Goal: Transaction & Acquisition: Download file/media

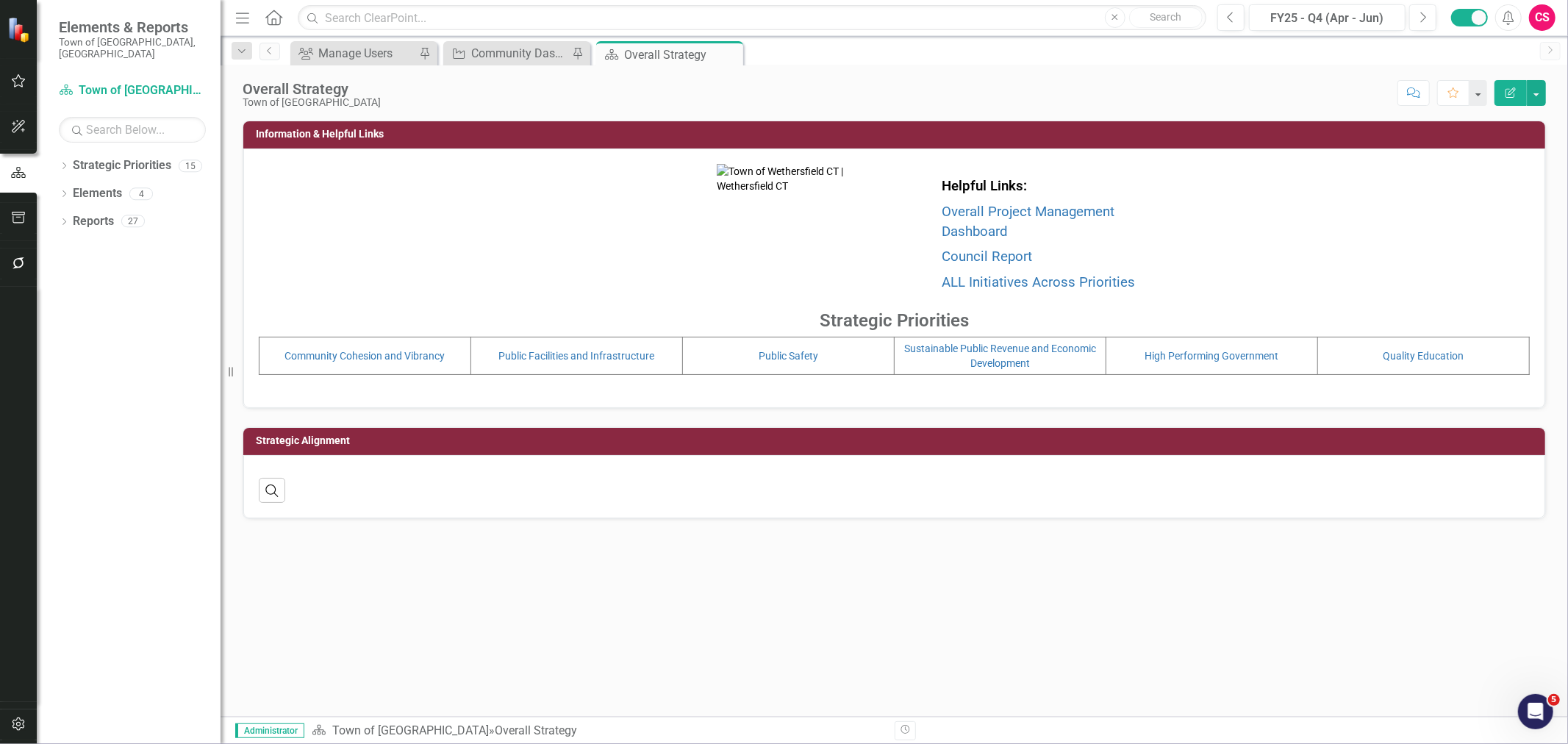
click at [530, 68] on div "Overall Strategy Town of Wethersfield Score: N/A FY25 - Q4 (Apr - Jun) Complete…" at bounding box center [894, 87] width 1348 height 44
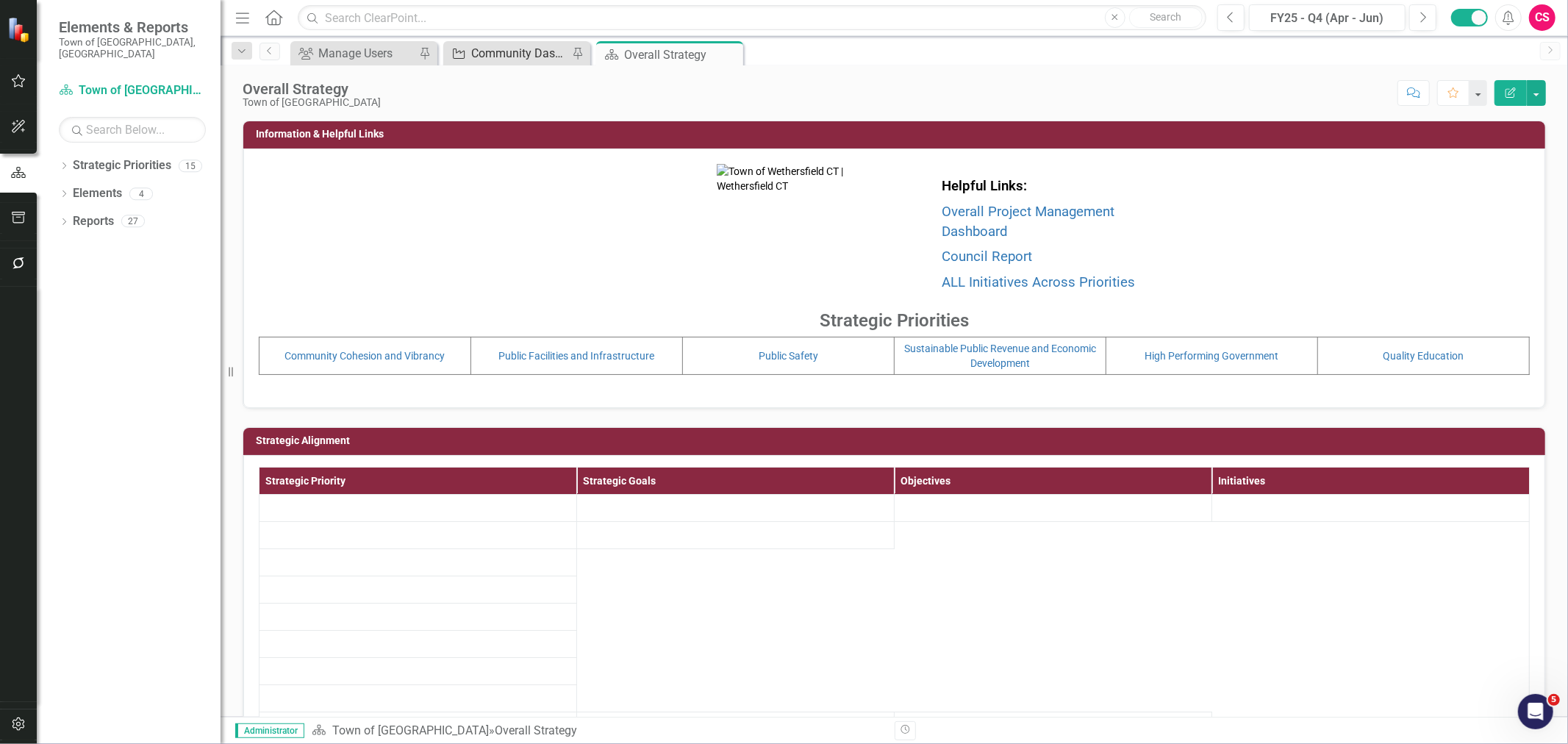
click at [524, 56] on div "Community Dashboard Initiatives Series" at bounding box center [520, 53] width 97 height 18
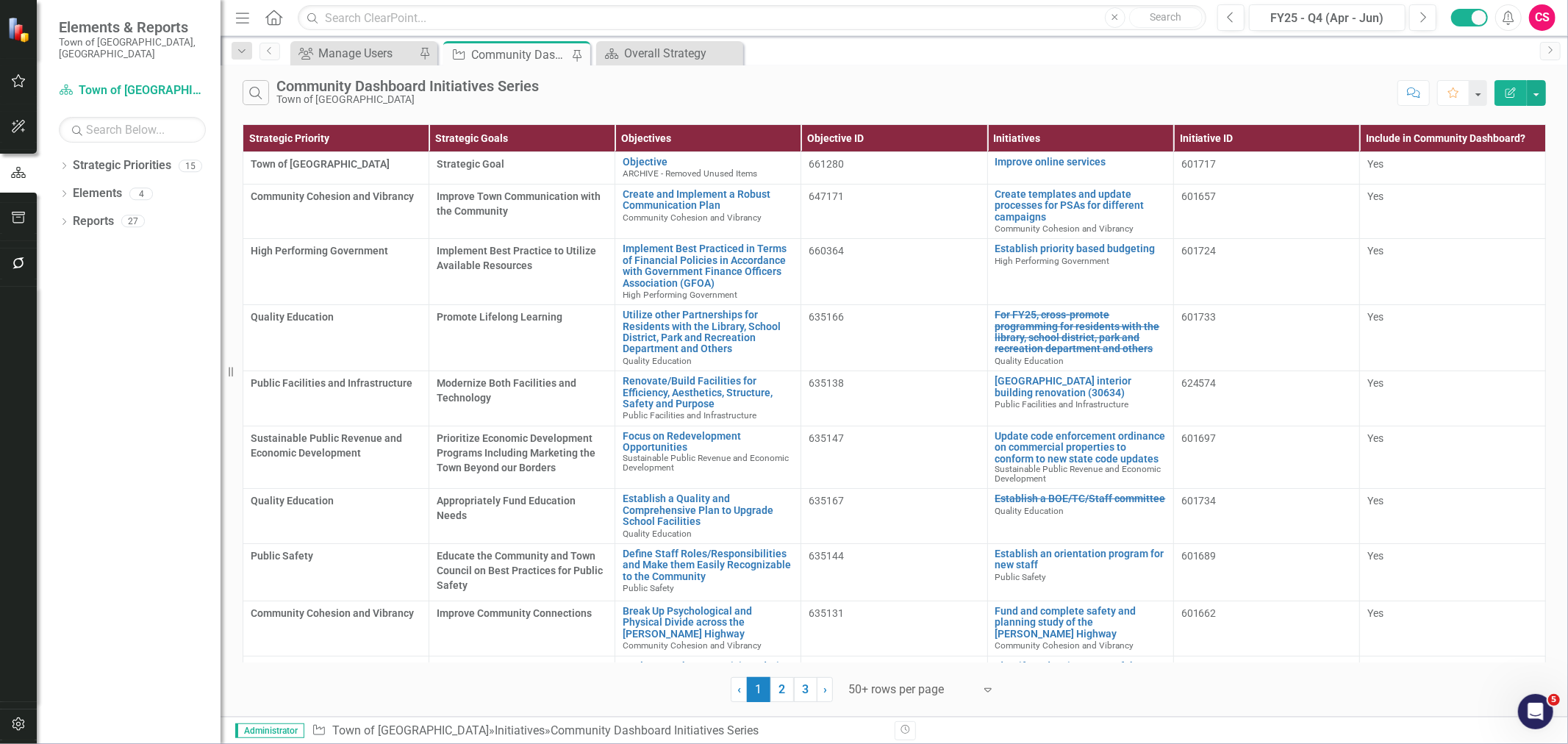
click at [1513, 91] on icon "button" at bounding box center [1511, 93] width 10 height 10
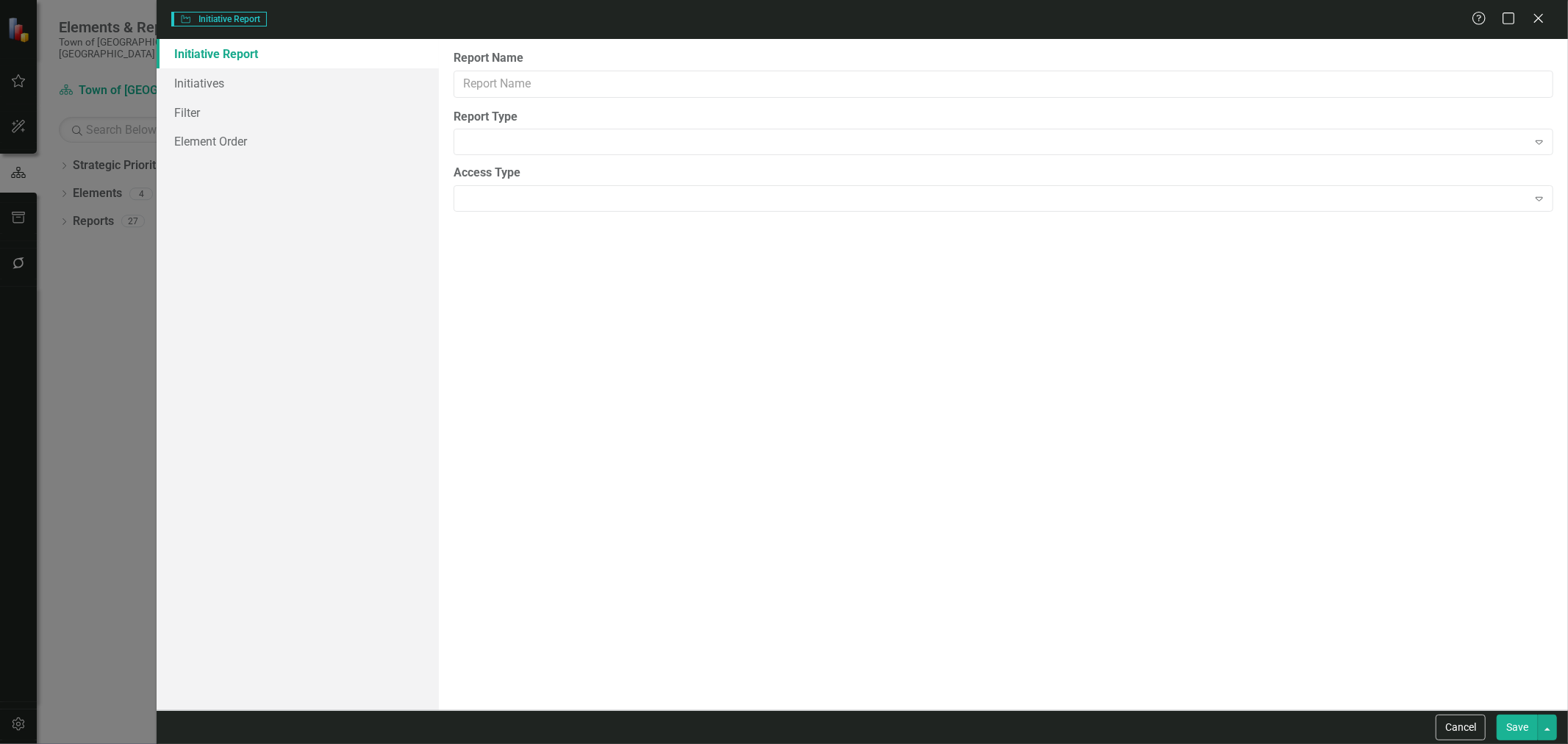
type input "Community Dashboard Initiatives Series"
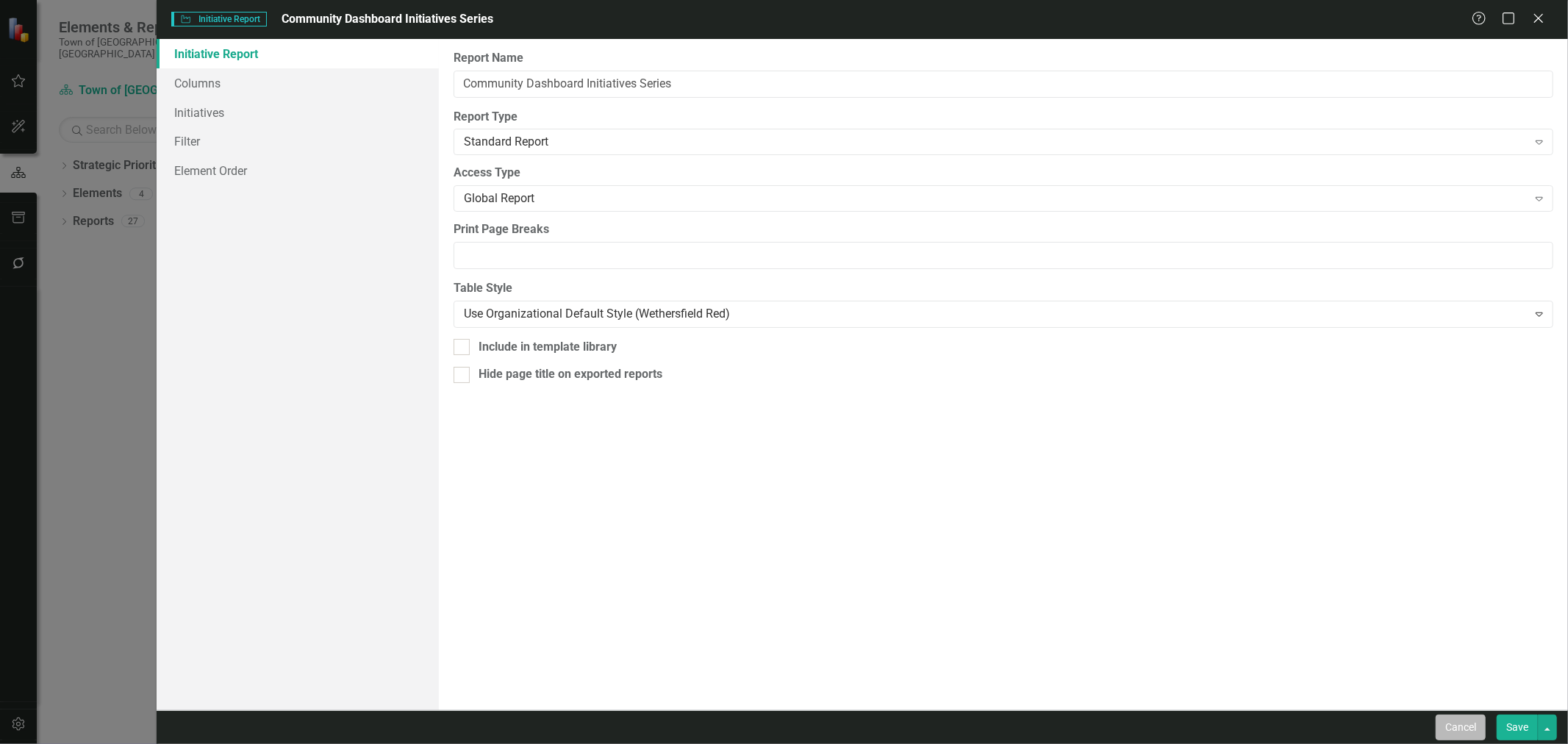
click at [1454, 728] on button "Cancel" at bounding box center [1461, 728] width 50 height 26
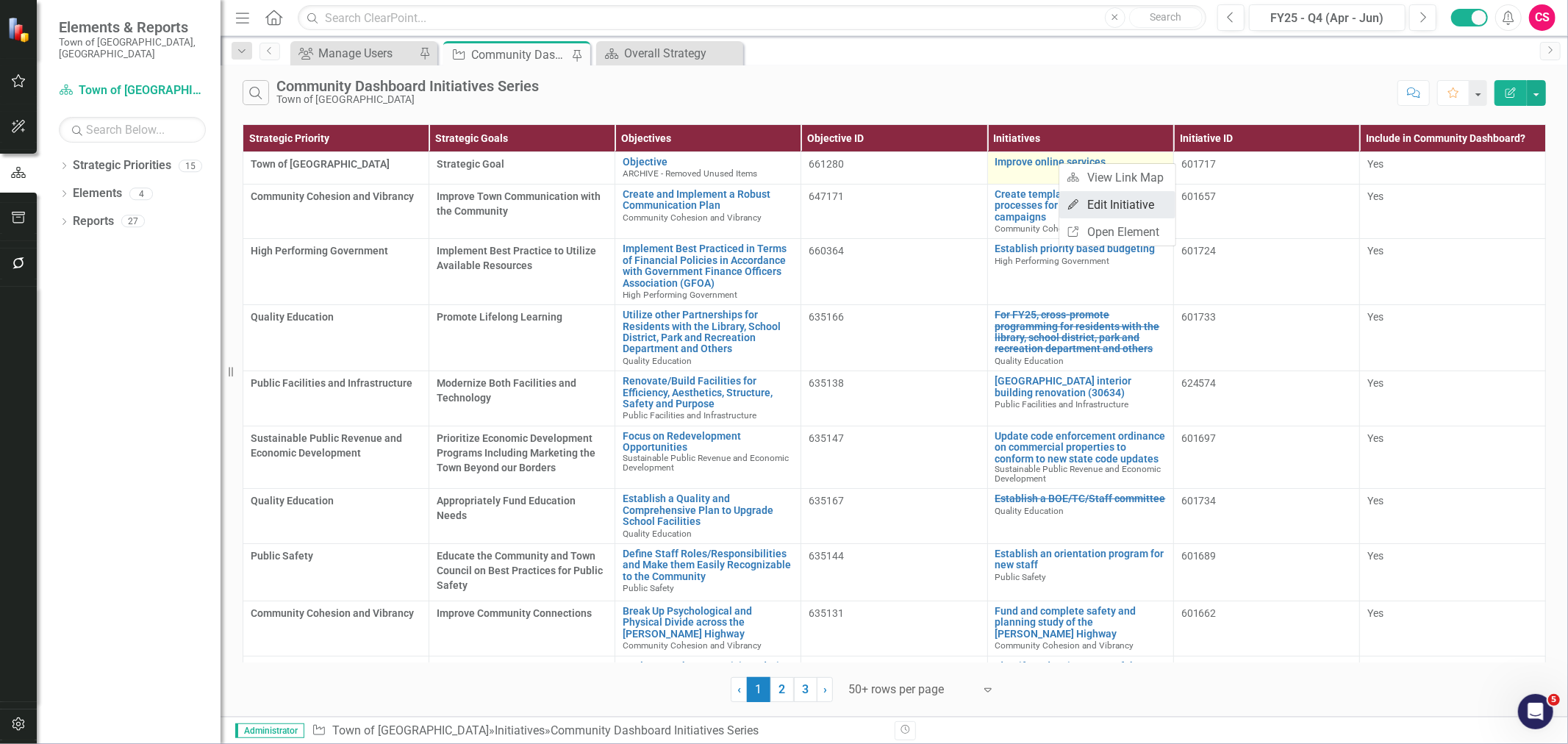
click at [1072, 206] on icon "Edit" at bounding box center [1073, 205] width 13 height 10
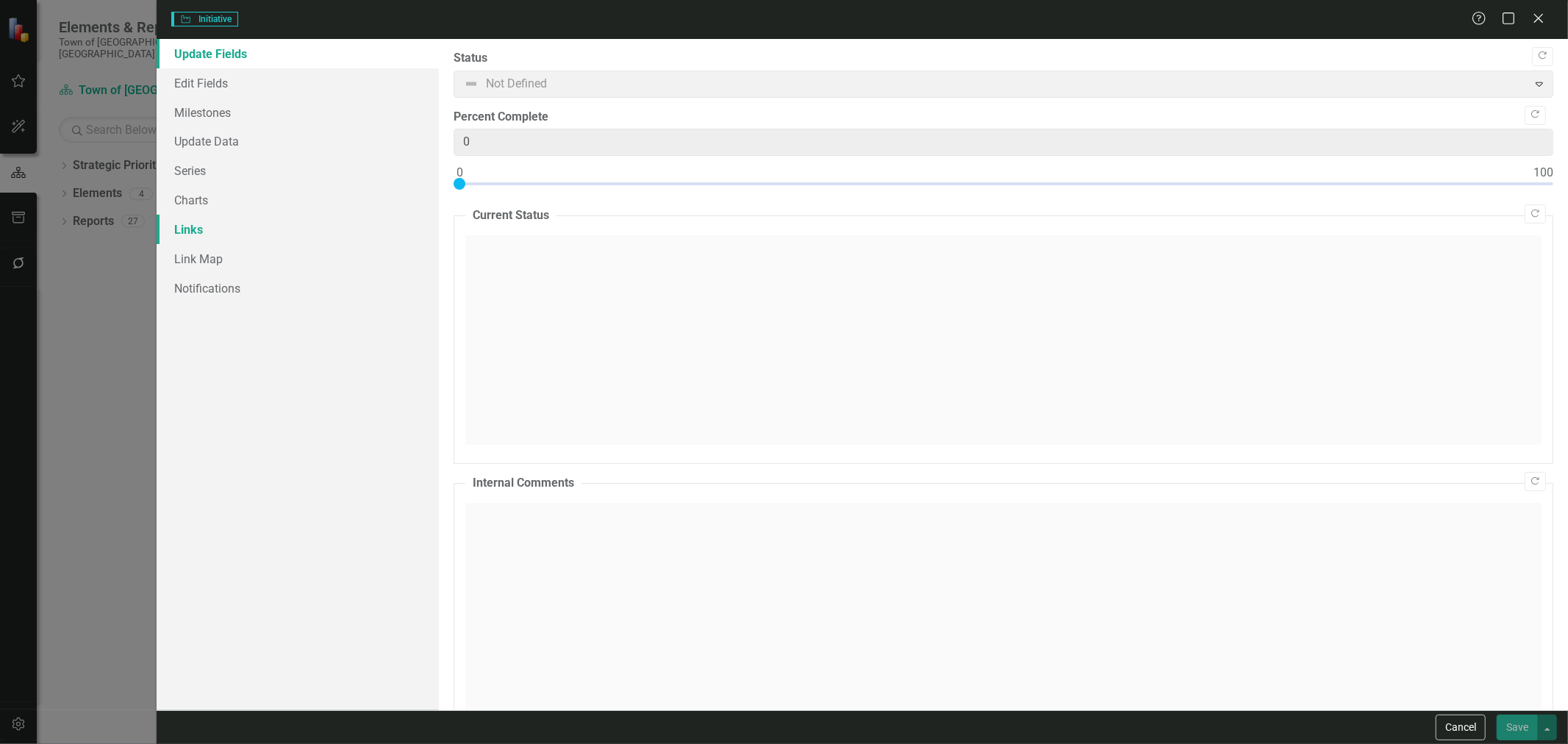
click at [261, 225] on link "Links" at bounding box center [298, 230] width 283 height 29
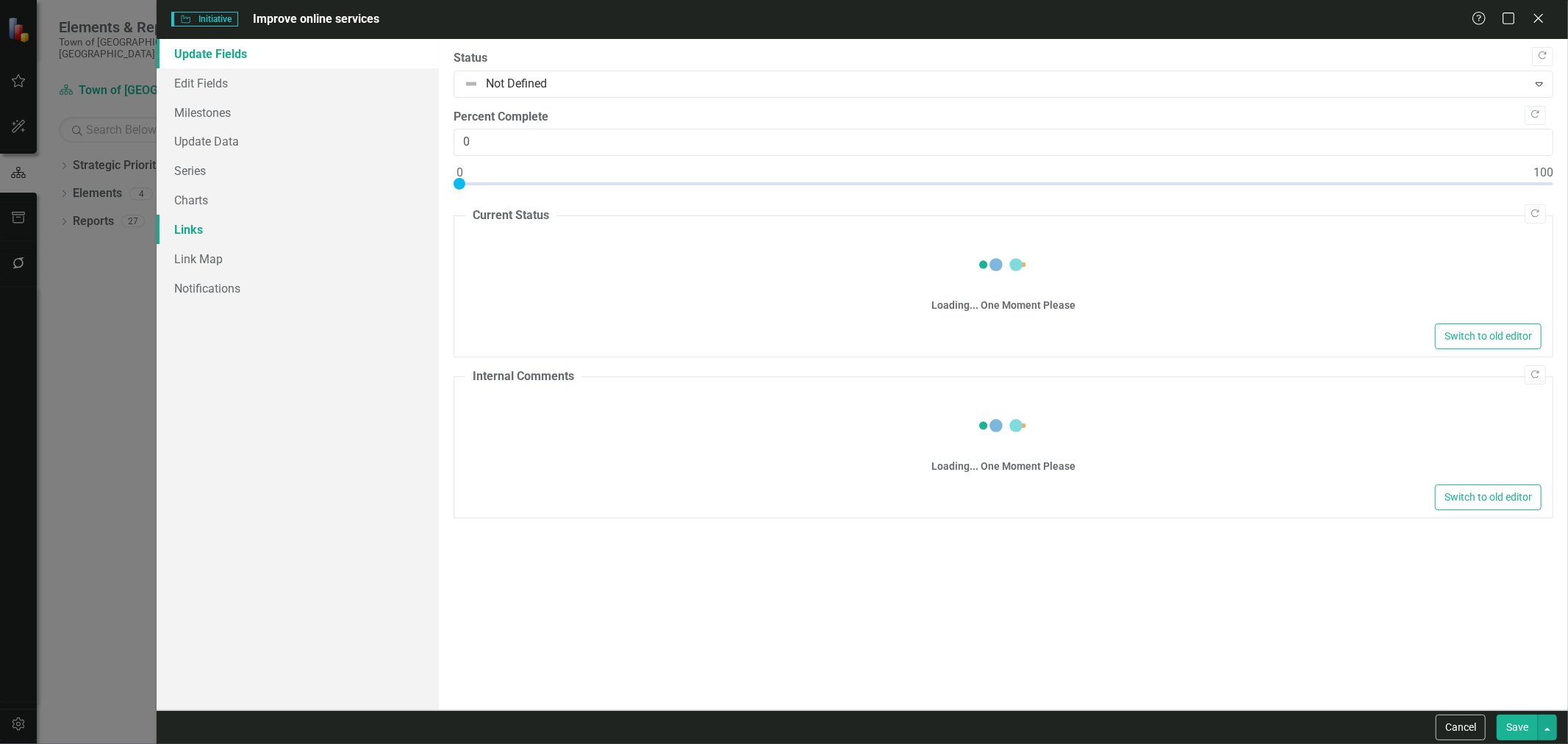
click at [275, 229] on link "Links" at bounding box center [298, 230] width 283 height 29
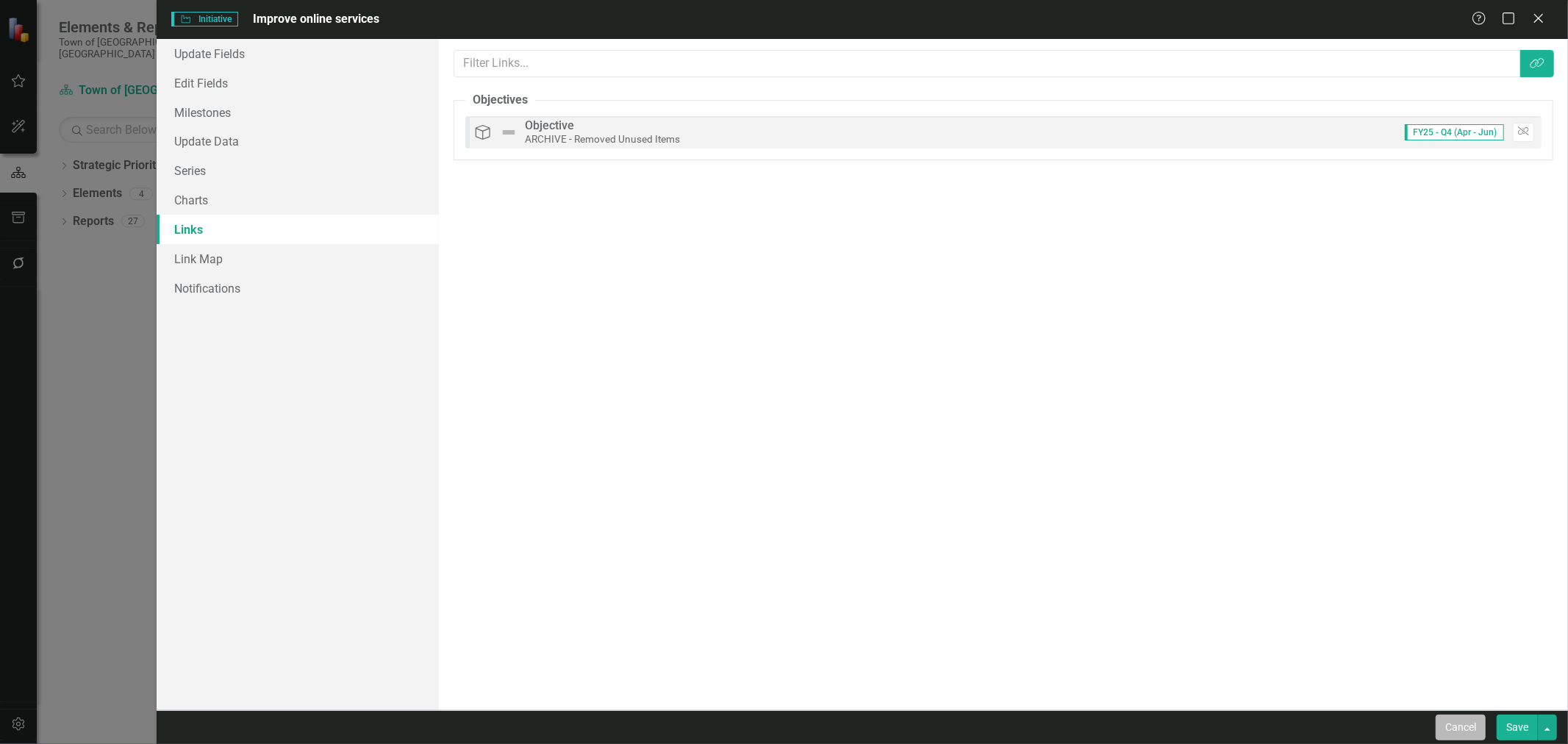
click at [1460, 731] on button "Cancel" at bounding box center [1461, 728] width 50 height 26
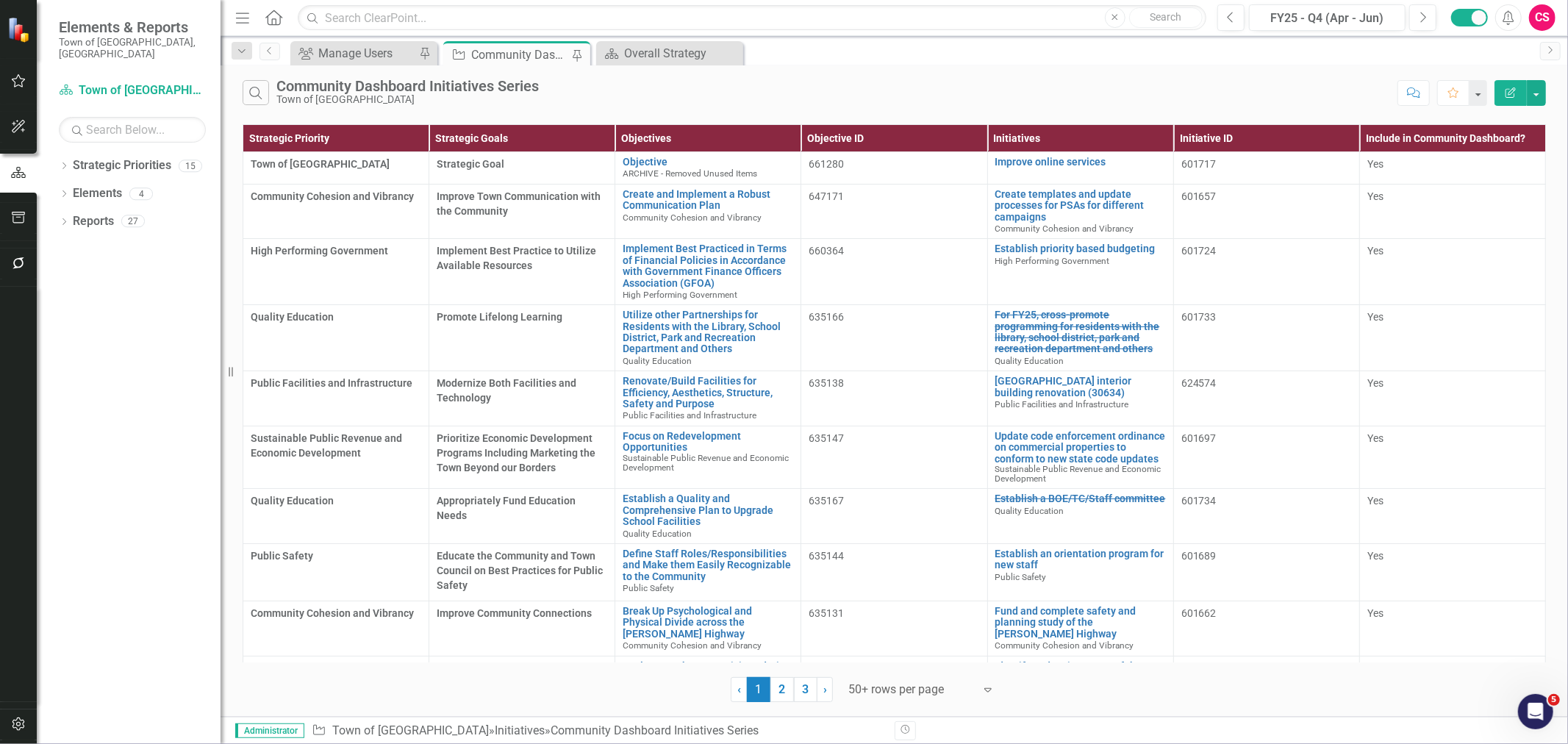
click at [1512, 90] on icon "Edit Report" at bounding box center [1510, 93] width 13 height 10
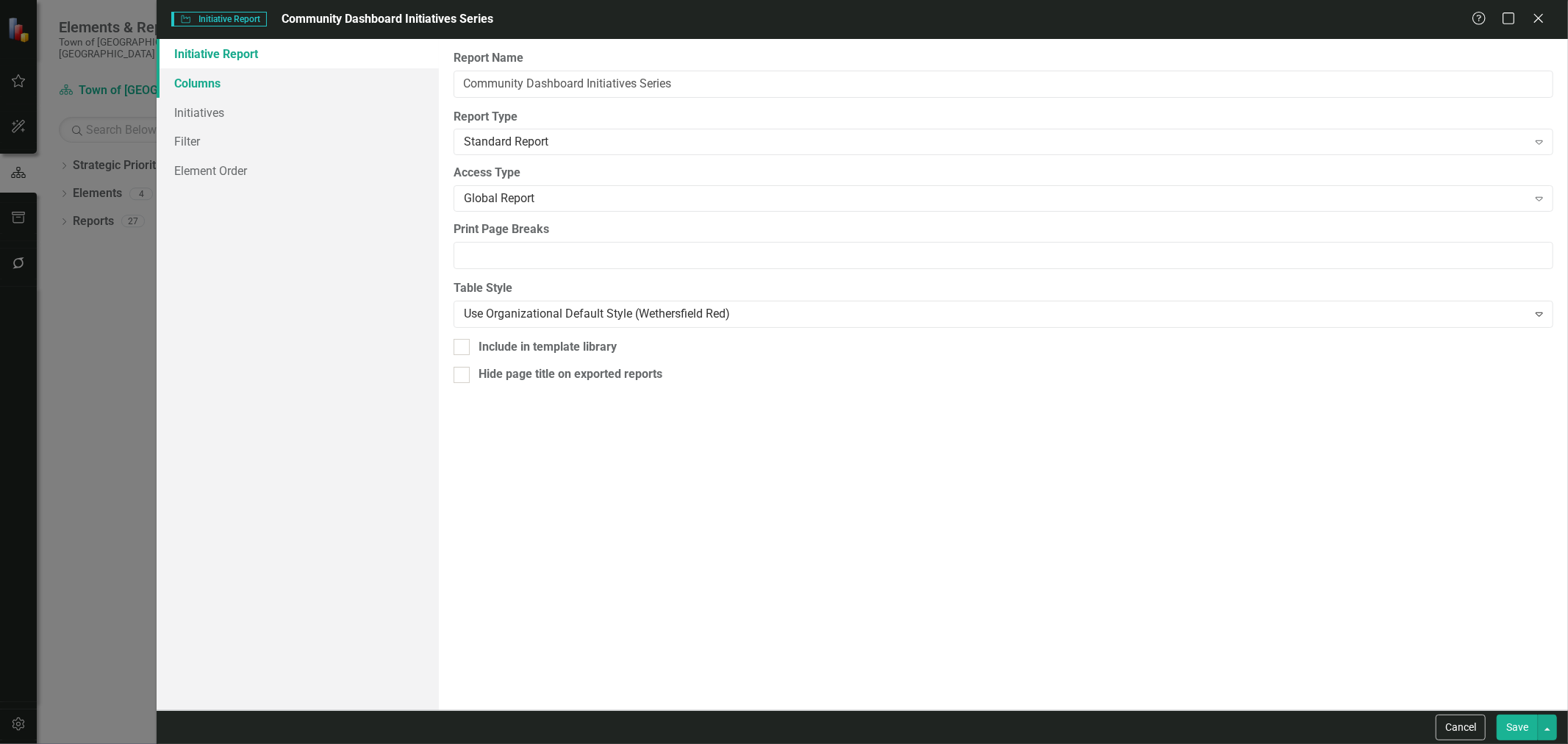
click at [303, 81] on link "Columns" at bounding box center [298, 83] width 283 height 29
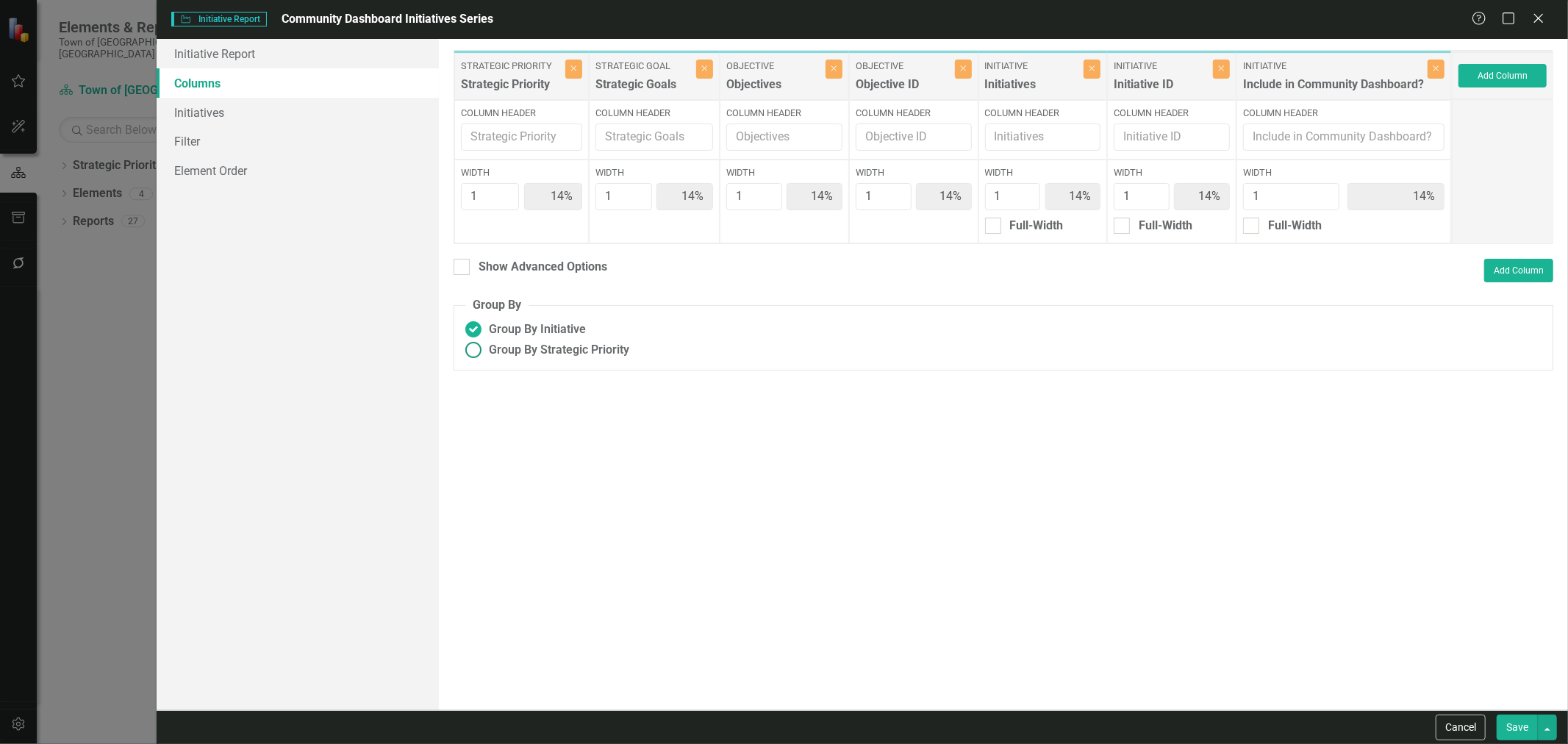
click at [497, 351] on span "Group By Strategic Priority" at bounding box center [559, 350] width 140 height 17
click at [485, 351] on input "Group By Strategic Priority" at bounding box center [473, 350] width 23 height 23
radio input "true"
click at [522, 410] on div "Optional Secondary Grouping Options Group By Strategic Goal Group By Objective" at bounding box center [1014, 401] width 1054 height 62
click at [515, 402] on div "Group By Strategic Goal" at bounding box center [576, 403] width 127 height 17
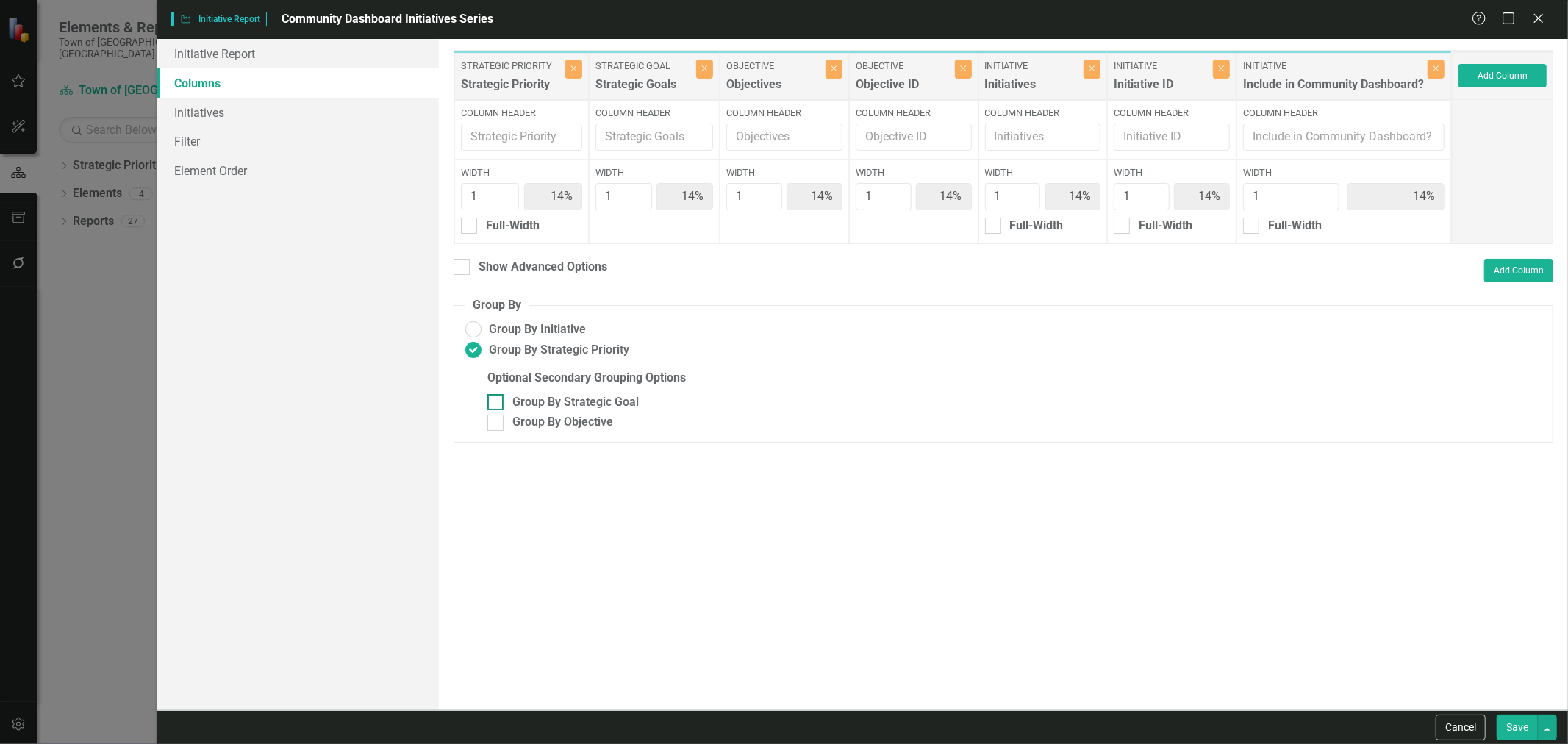
click at [497, 402] on input "Group By Strategic Goal" at bounding box center [491, 399] width 10 height 10
checkbox input "true"
click at [527, 429] on div "Group By Objective" at bounding box center [563, 422] width 101 height 17
click at [497, 424] on input "Group By Objective" at bounding box center [491, 419] width 10 height 10
checkbox input "true"
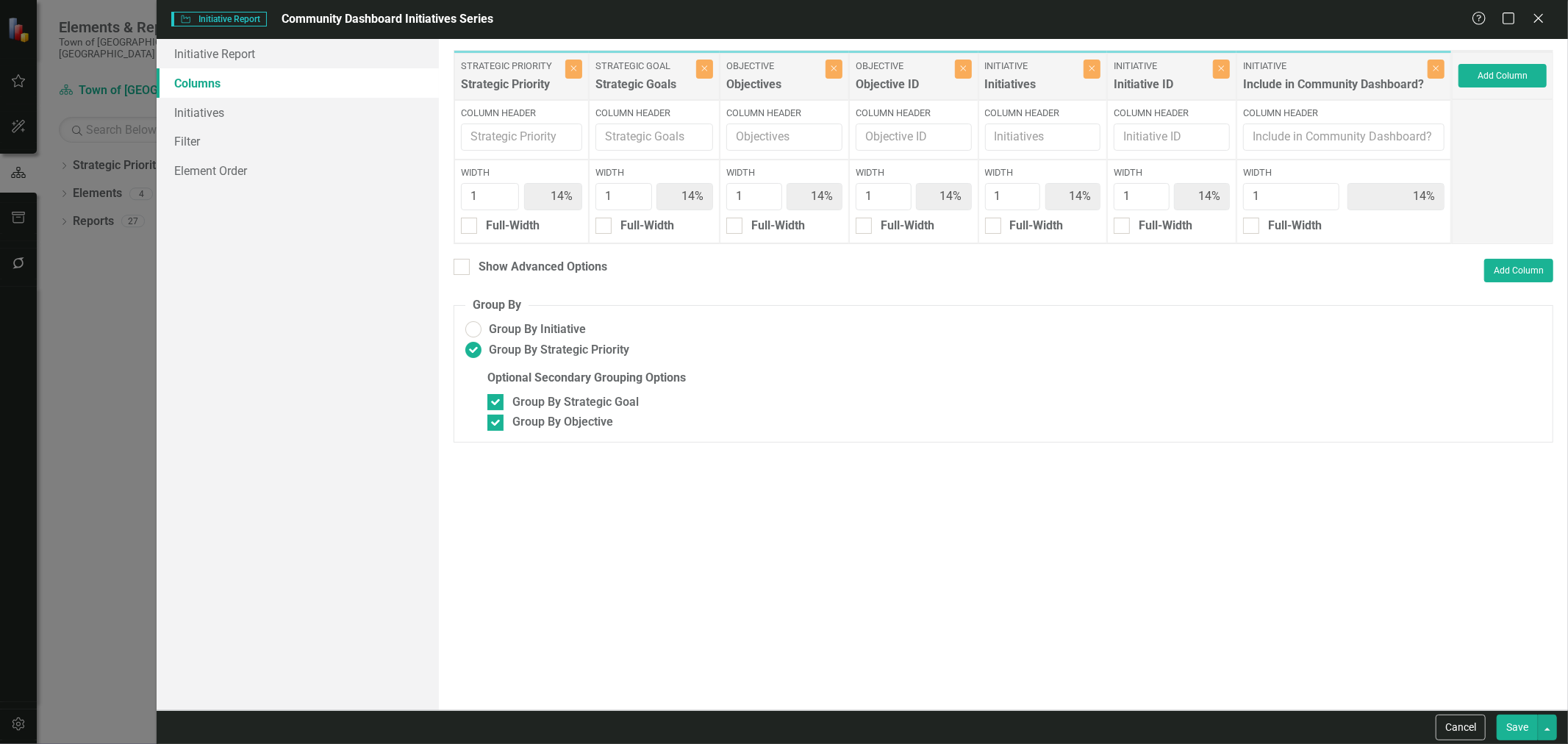
click at [1514, 726] on button "Save" at bounding box center [1517, 728] width 41 height 26
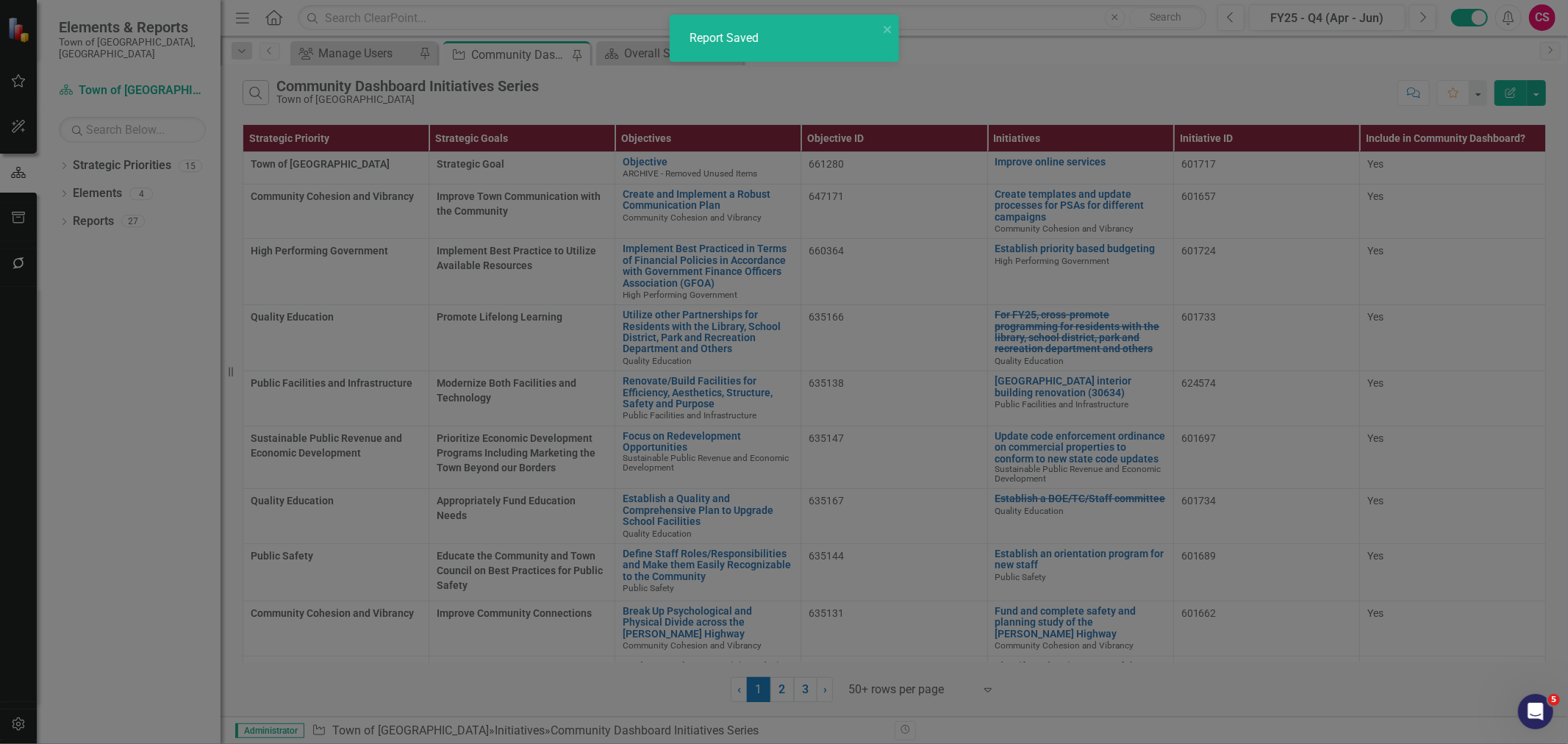
radio input "false"
checkbox input "false"
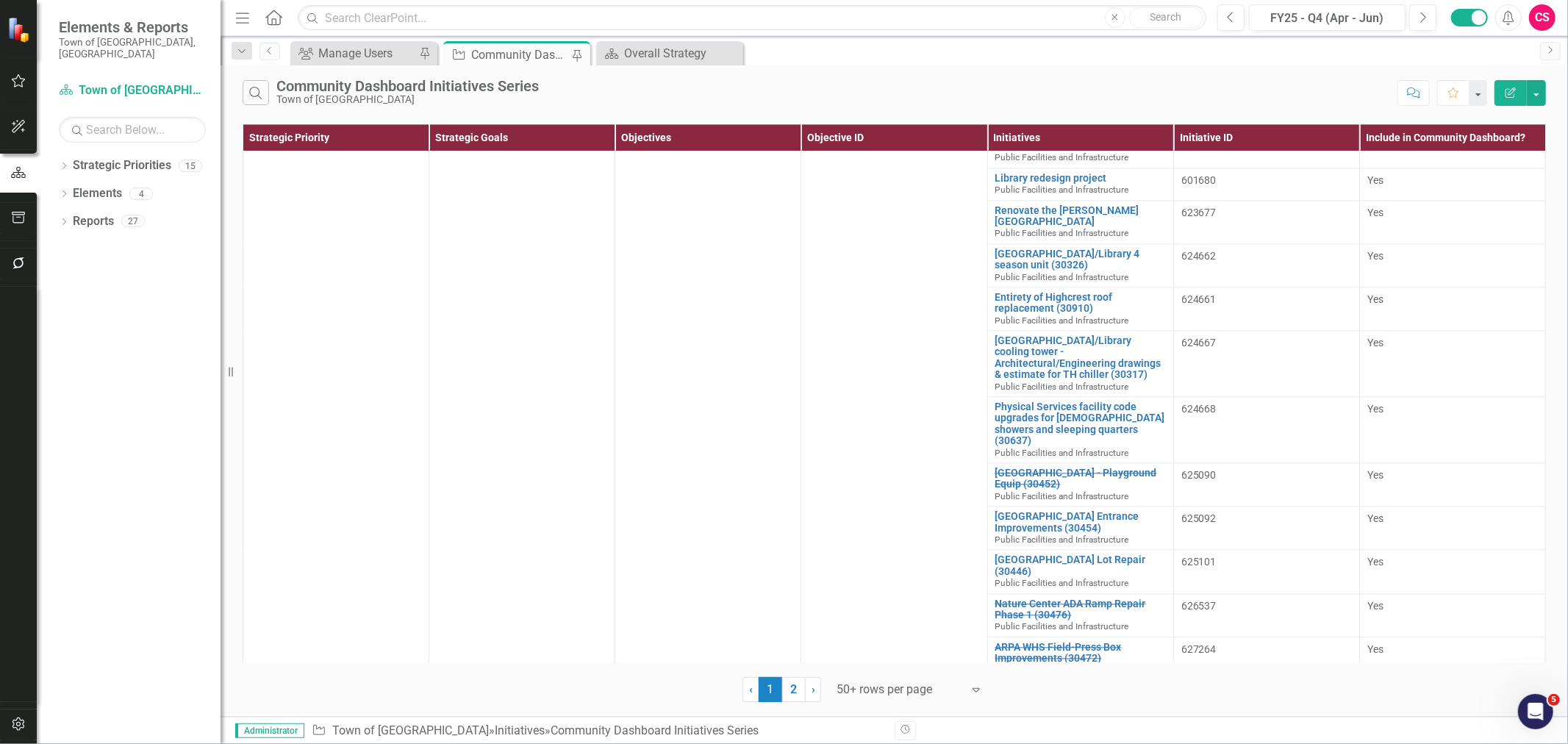
scroll to position [3024, 0]
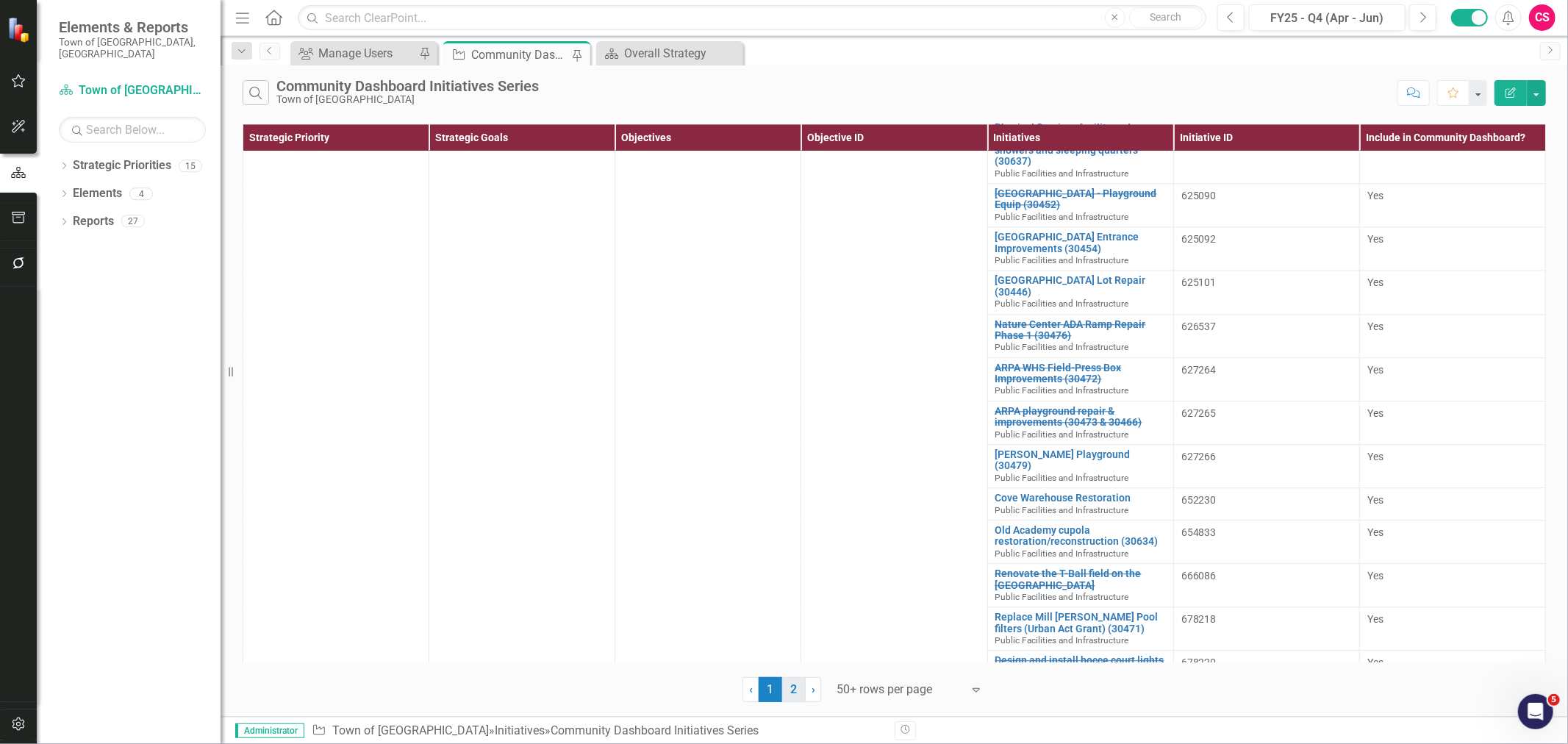
click at [798, 692] on link "2" at bounding box center [793, 689] width 23 height 25
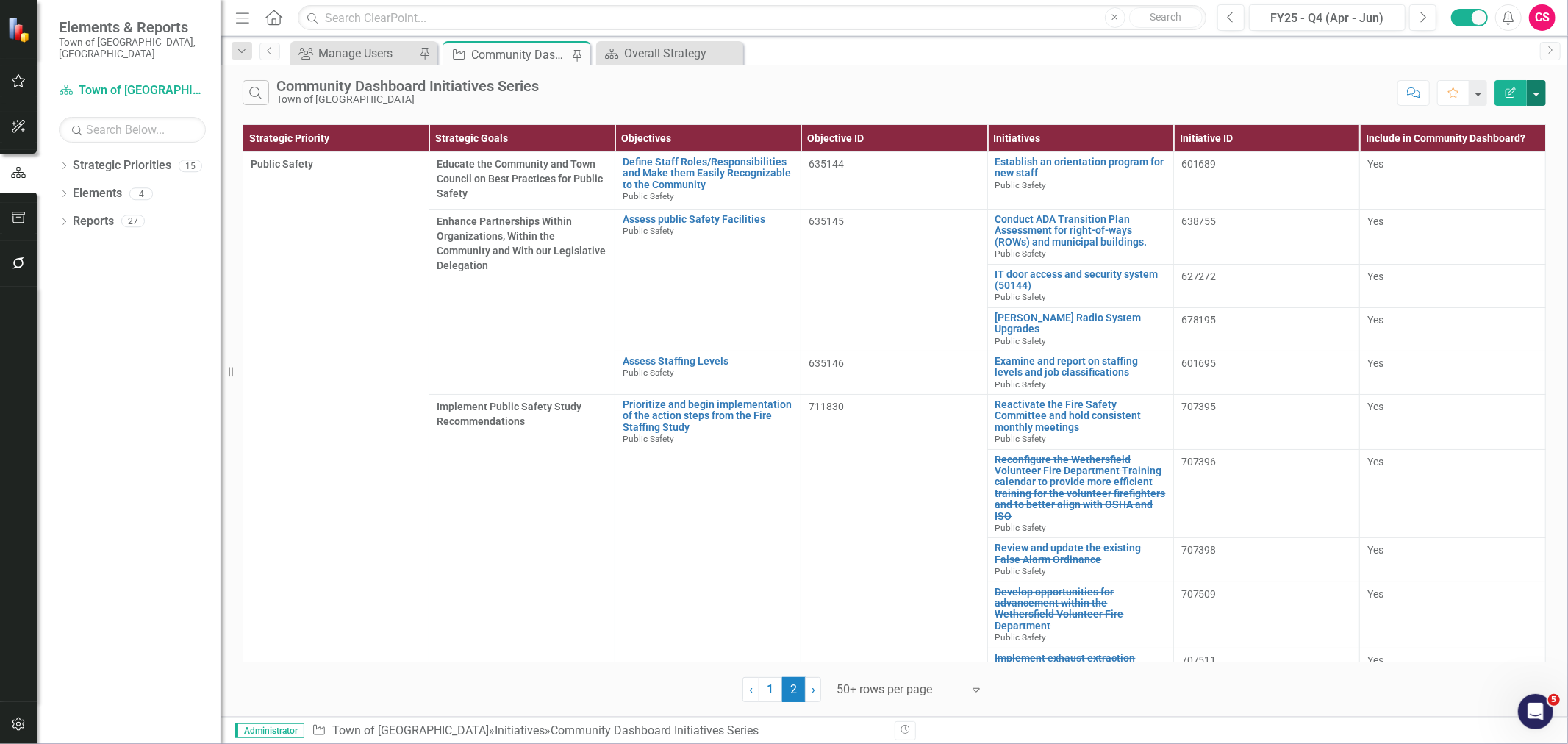
click at [1537, 89] on button "button" at bounding box center [1537, 93] width 19 height 26
click at [1498, 172] on link "Excel Export to Excel" at bounding box center [1487, 176] width 116 height 27
drag, startPoint x: 1519, startPoint y: 17, endPoint x: 1501, endPoint y: 36, distance: 26.2
click at [1519, 17] on button "Alerts" at bounding box center [1508, 17] width 27 height 27
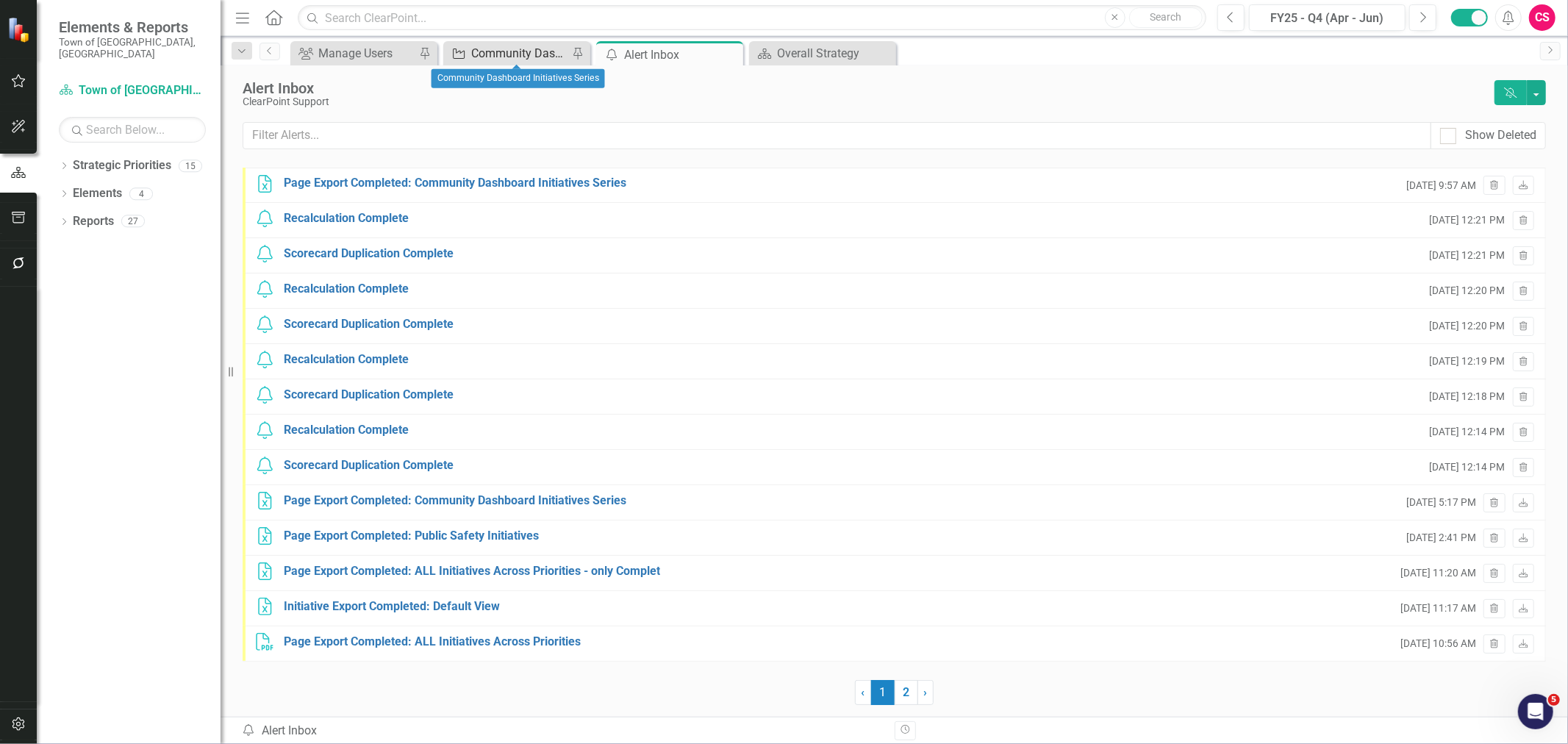
click at [511, 52] on div "Community Dashboard Initiatives Series" at bounding box center [520, 53] width 97 height 18
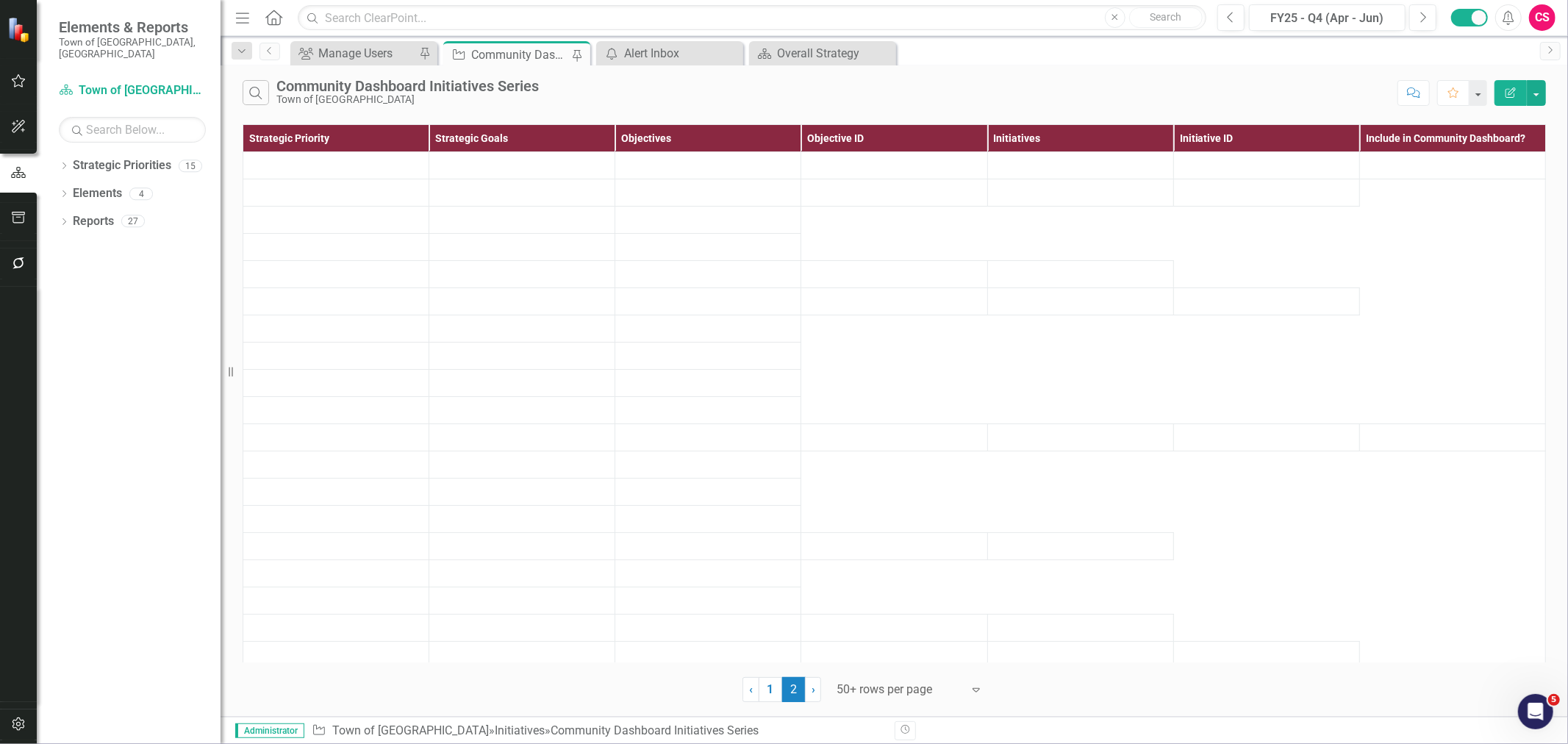
click at [1505, 12] on icon "Alerts" at bounding box center [1508, 17] width 16 height 15
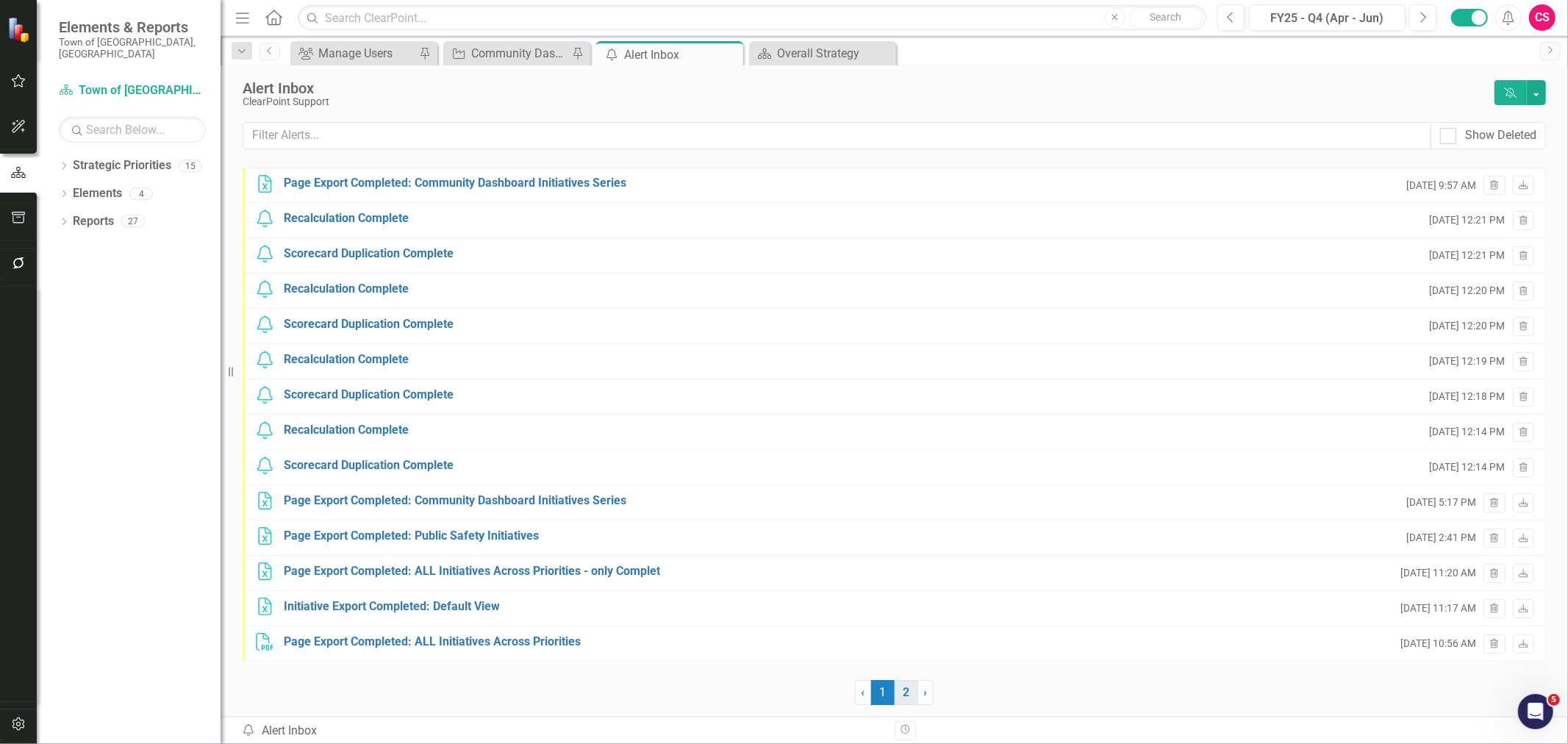
click at [909, 697] on link "2" at bounding box center [906, 693] width 23 height 25
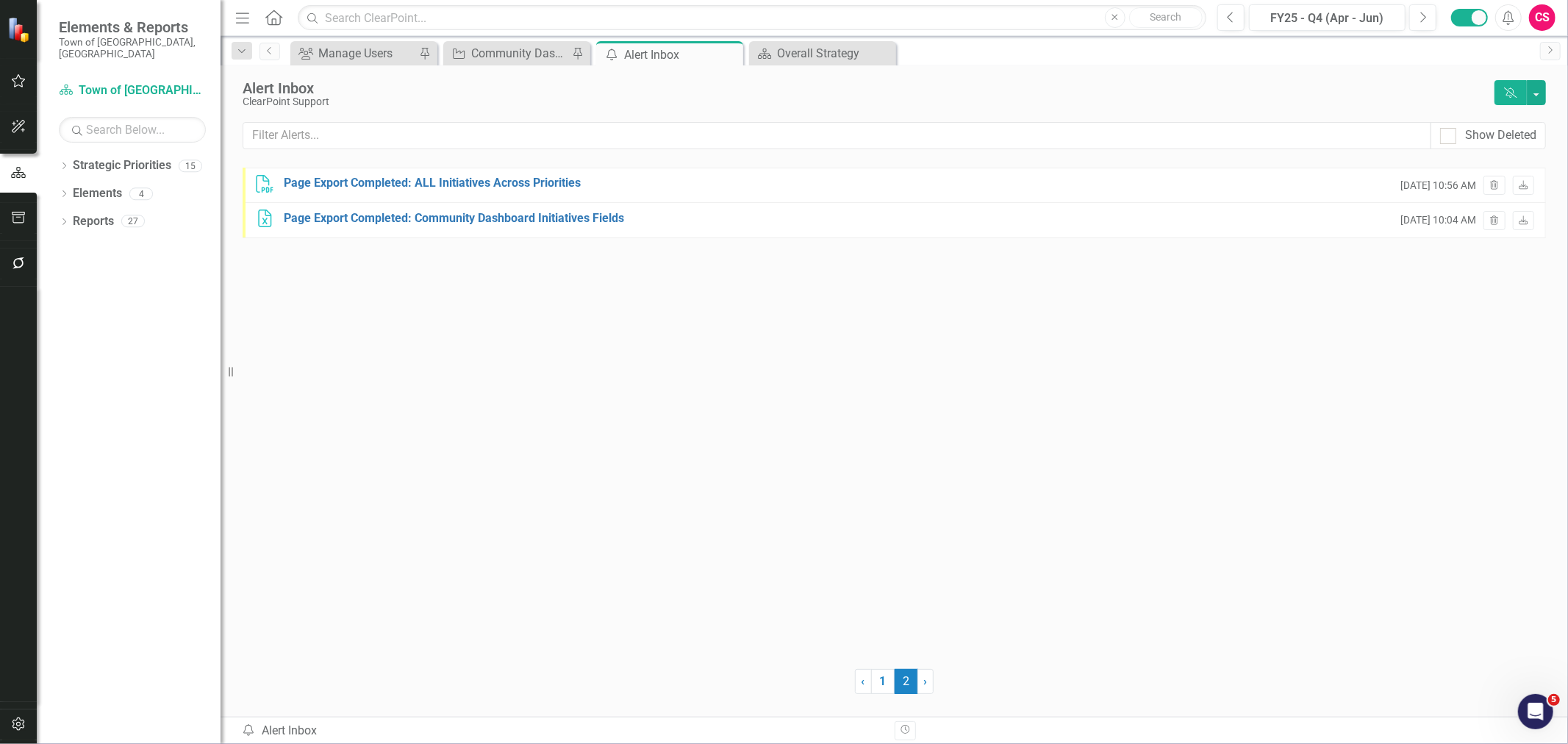
click at [890, 704] on div "Alert Inbox ClearPoint Support Dismiss Alerts Show Deleted PDF Page Export Comp…" at bounding box center [894, 390] width 1348 height 651
click at [891, 694] on link "1" at bounding box center [882, 682] width 23 height 25
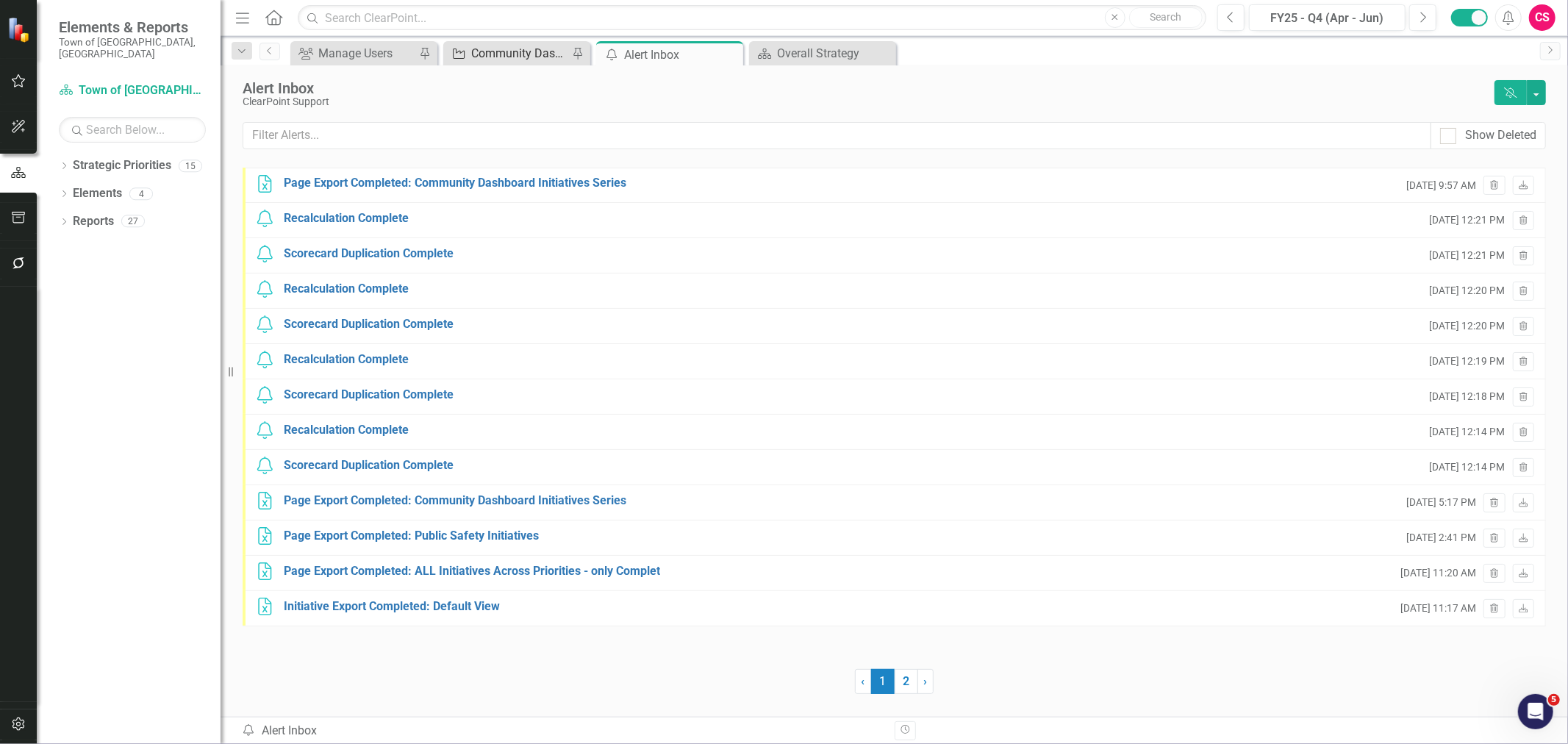
click at [525, 54] on div "Community Dashboard Initiatives Series" at bounding box center [520, 53] width 97 height 18
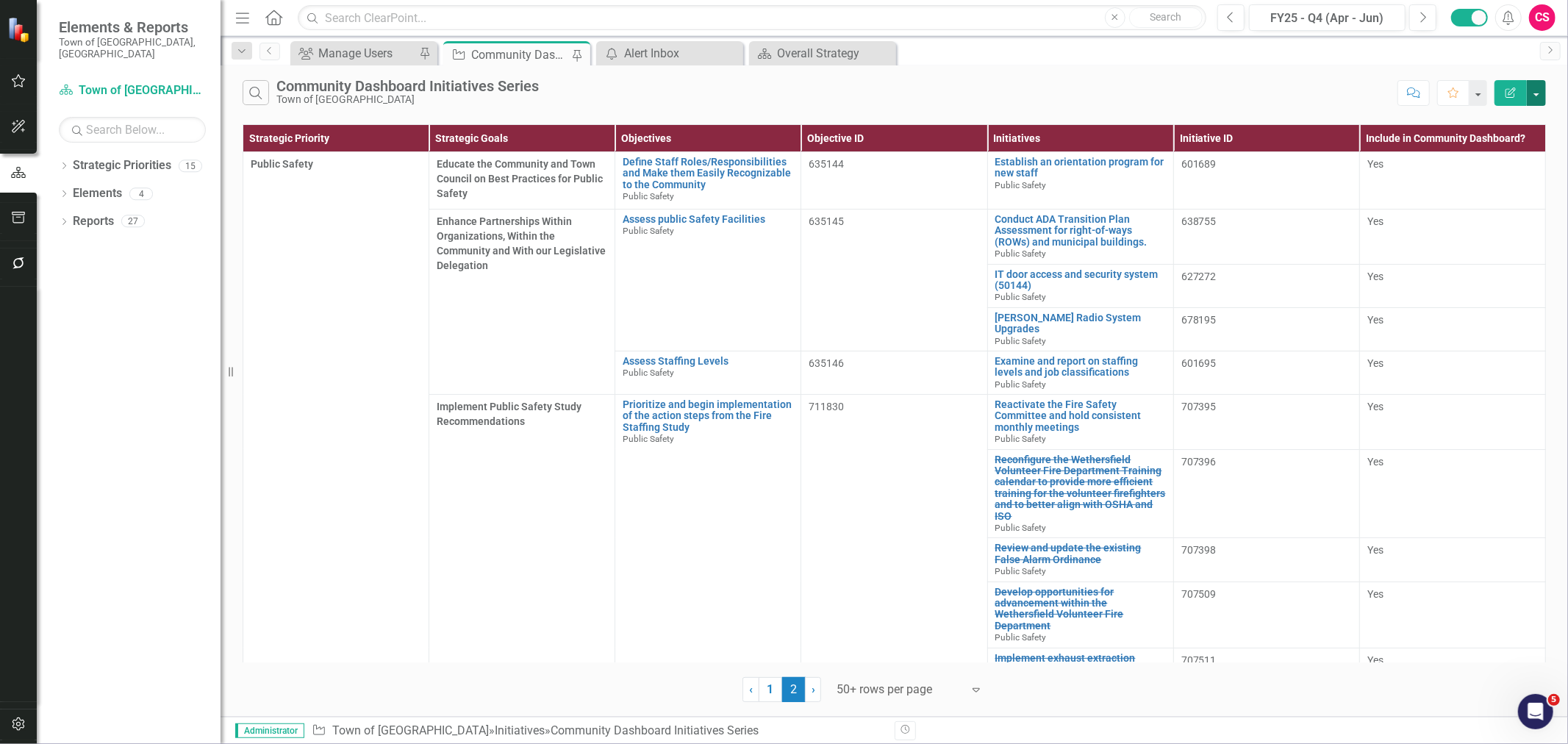
click at [1542, 100] on button "button" at bounding box center [1537, 93] width 19 height 26
click at [1496, 173] on link "Excel Export to Excel" at bounding box center [1487, 176] width 116 height 27
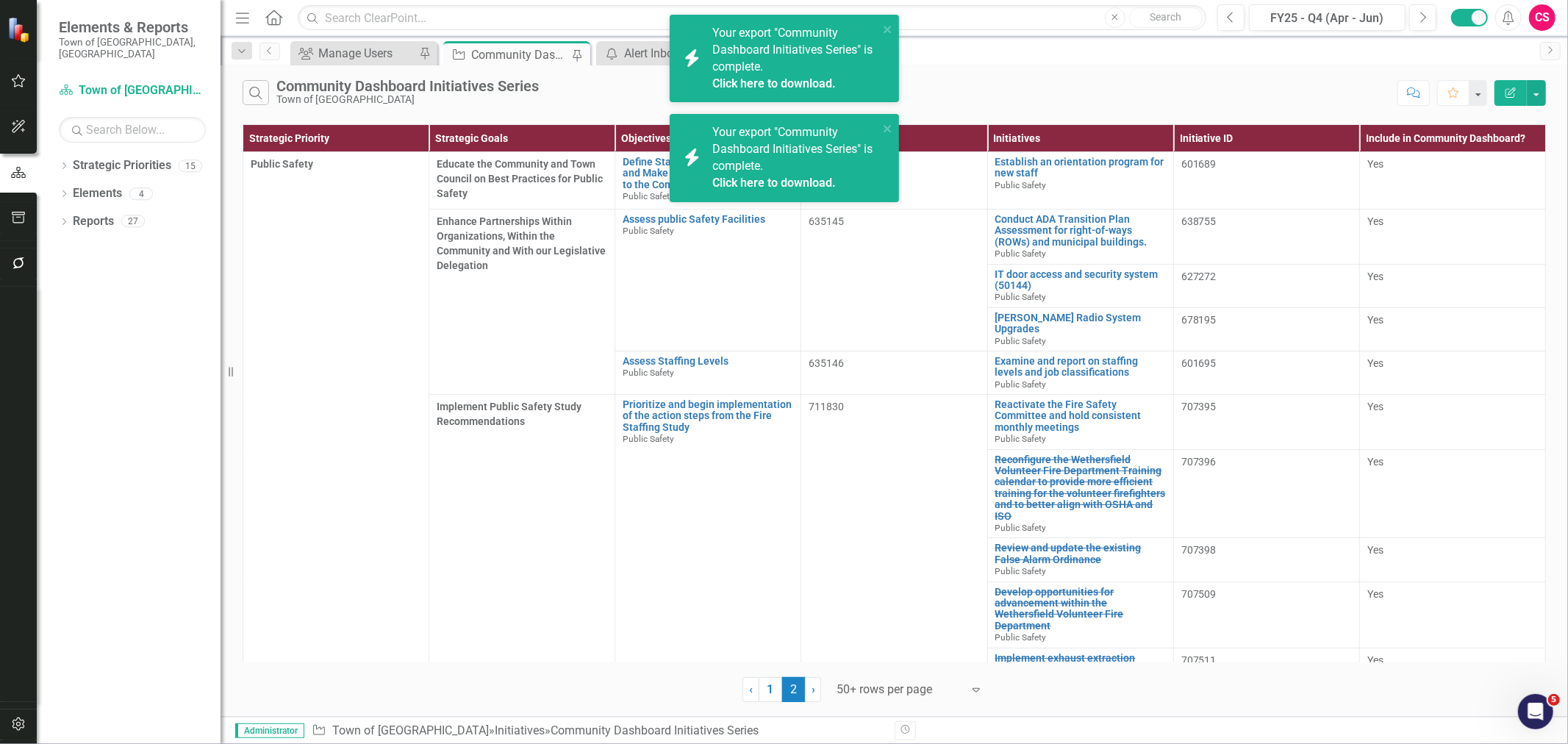
click at [815, 72] on div "Your export "Community Dashboard Initiatives Series" is complete. Click here to…" at bounding box center [796, 58] width 166 height 67
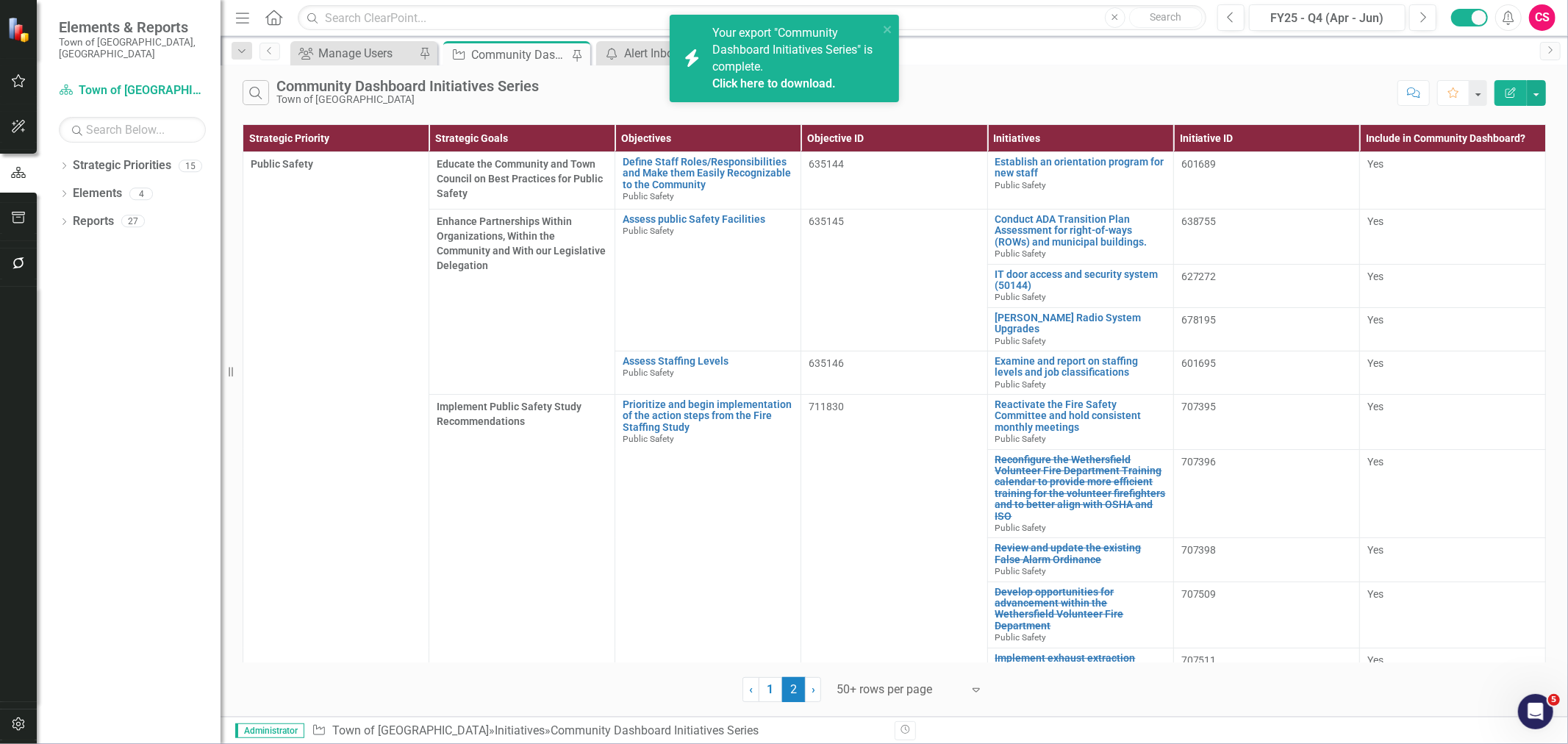
click at [743, 82] on link "Click here to download." at bounding box center [774, 83] width 123 height 14
